Goal: Communication & Community: Share content

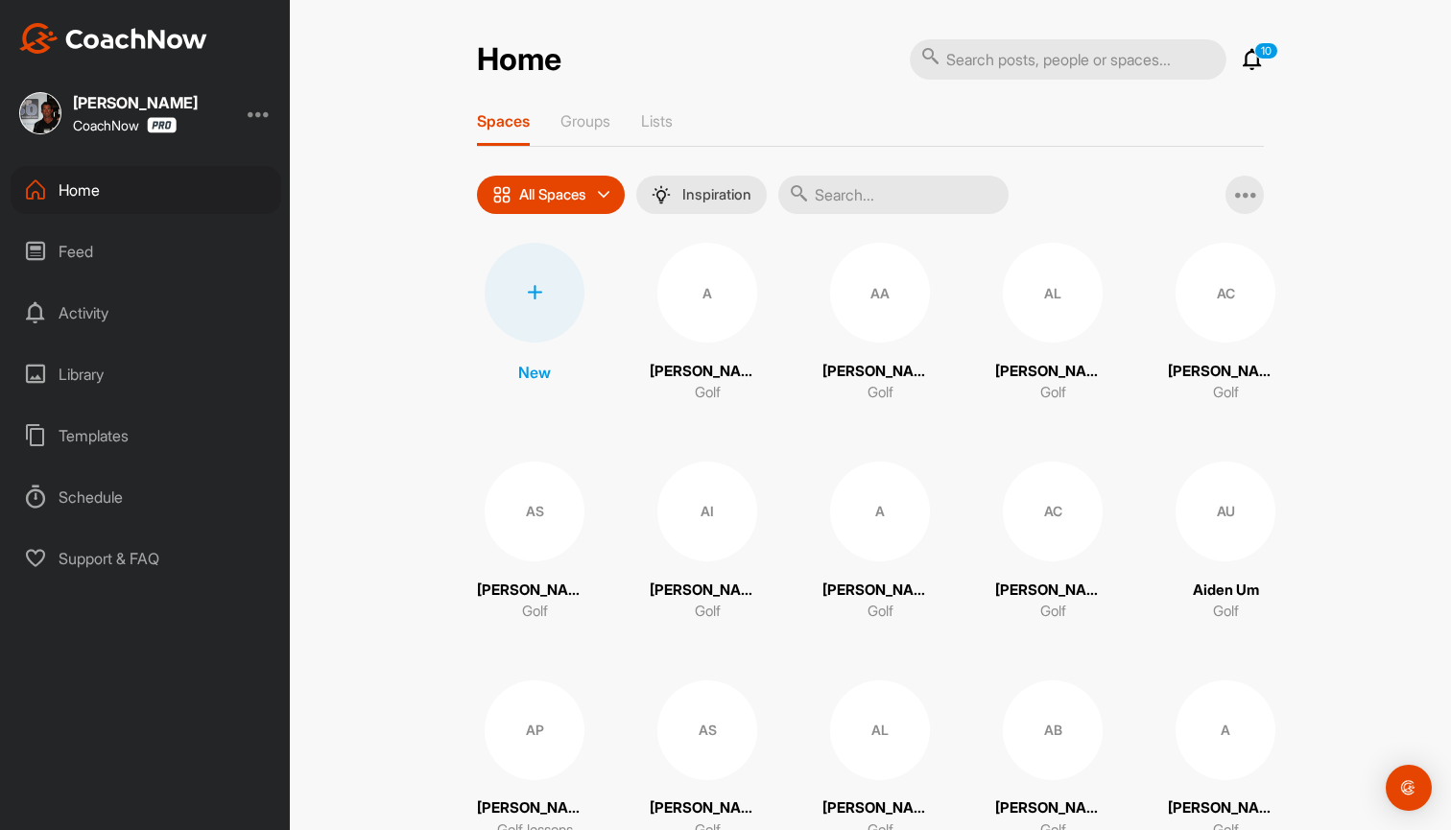
click at [874, 183] on input "text" at bounding box center [893, 195] width 230 height 38
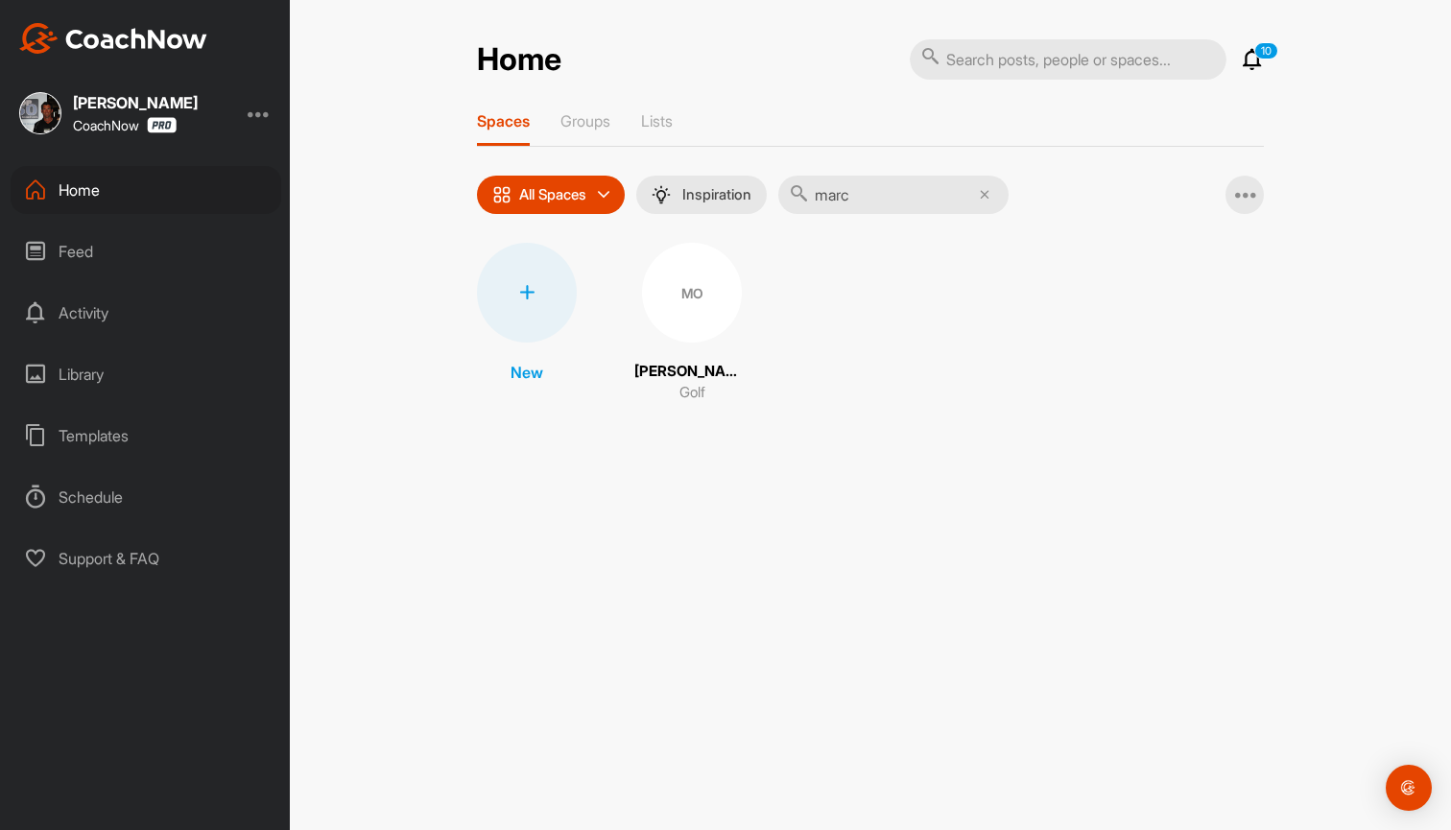
type input "marc"
click at [685, 300] on div "MO" at bounding box center [692, 293] width 100 height 100
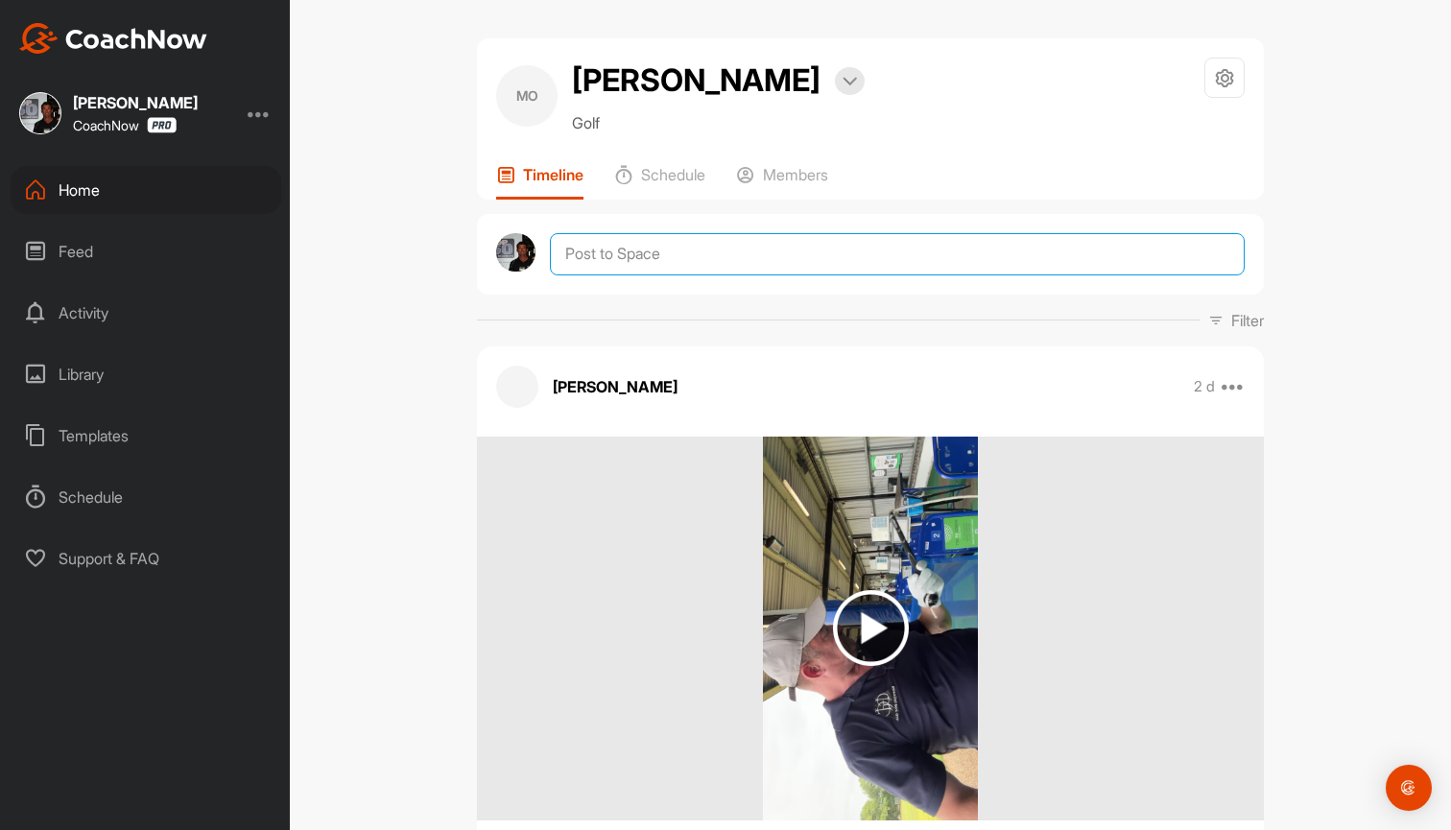
click at [763, 259] on textarea at bounding box center [897, 254] width 695 height 42
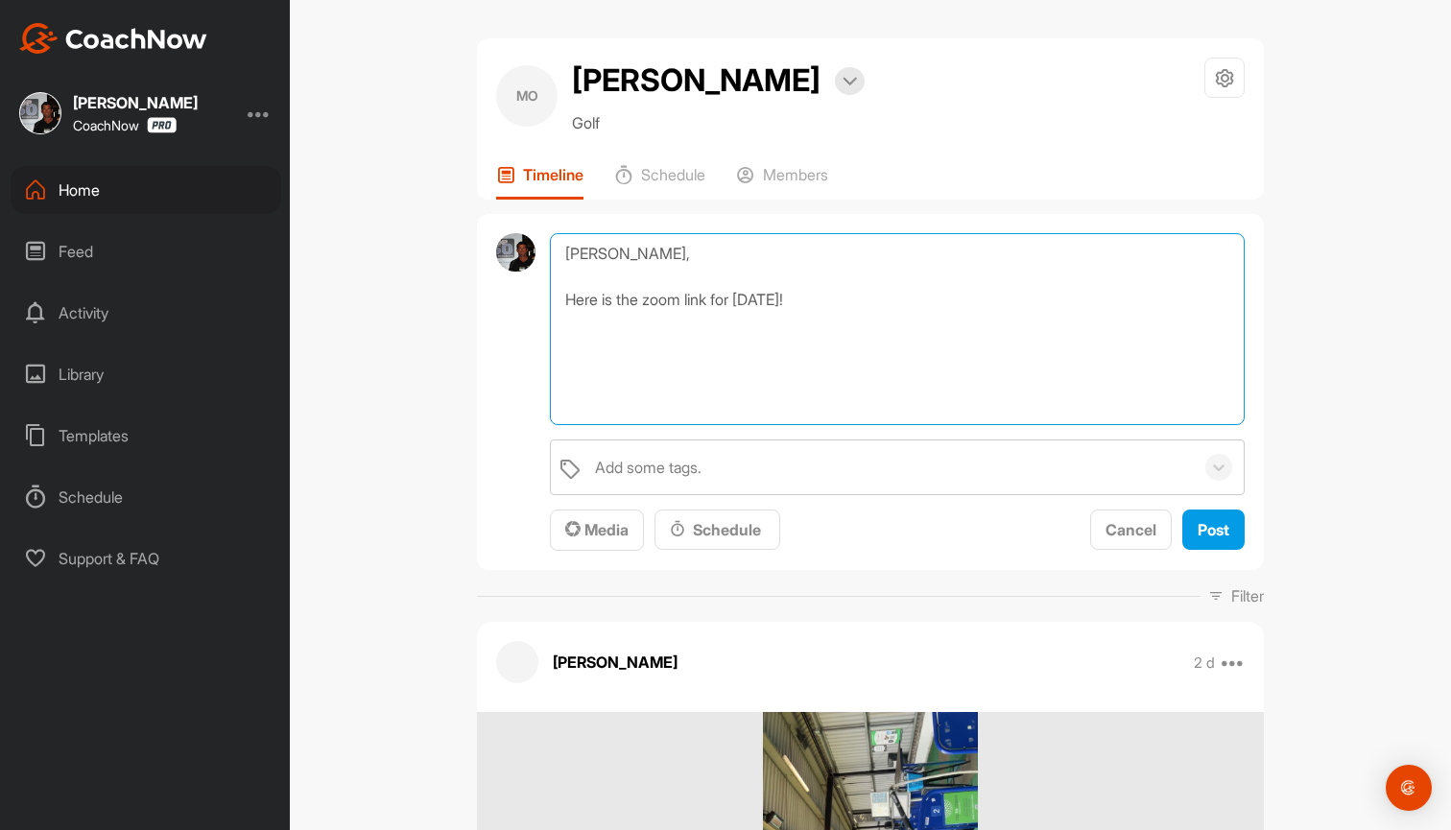
paste textarea "[URL][DOMAIN_NAME][SECURITY_DATA]"
type textarea "[PERSON_NAME], Here is the zoom link for [DATE]! [URL][DOMAIN_NAME][SECURITY_DA…"
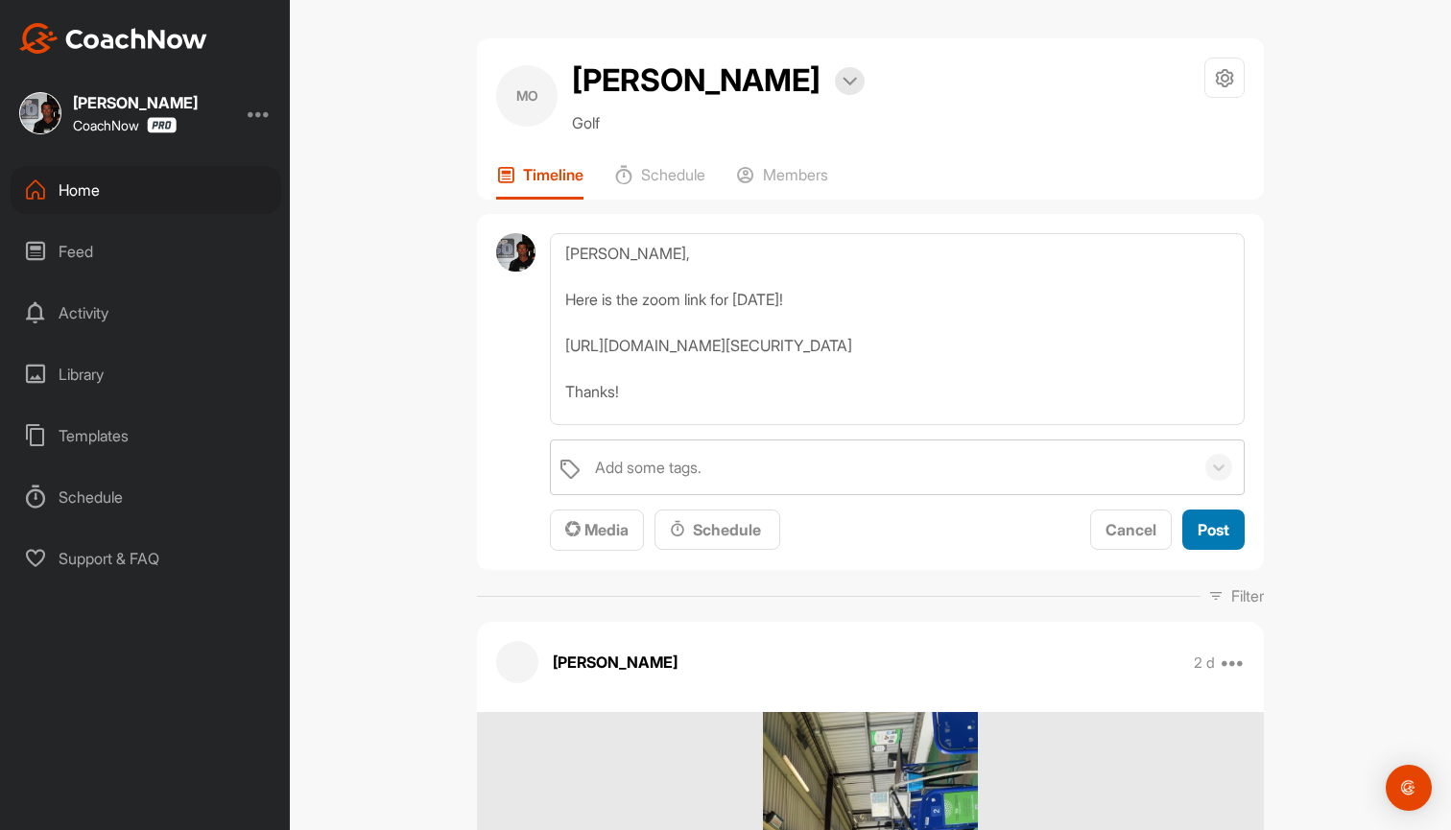
click at [1219, 528] on span "Post" at bounding box center [1214, 529] width 32 height 19
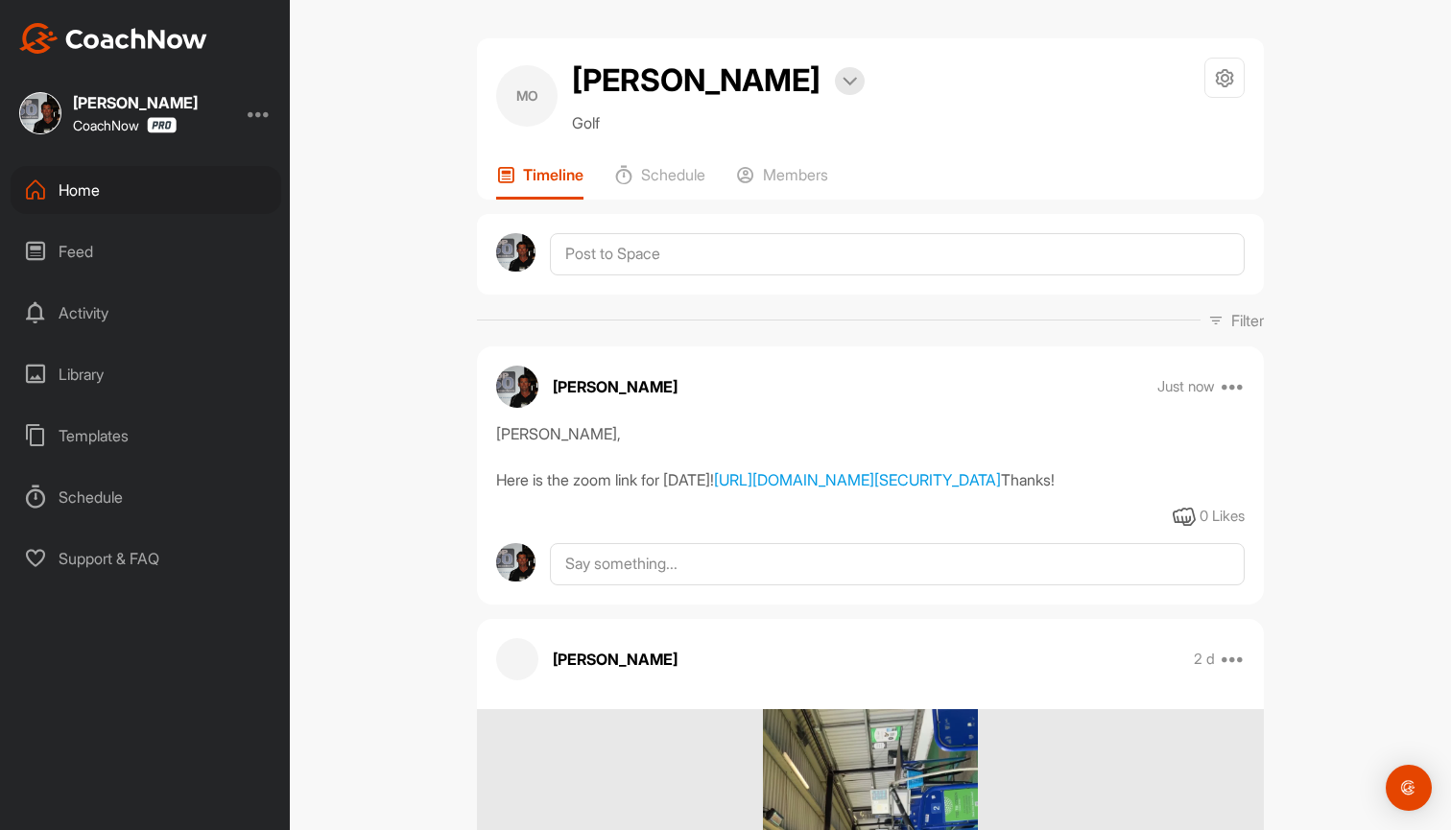
scroll to position [0, 0]
